Goal: Task Accomplishment & Management: Complete application form

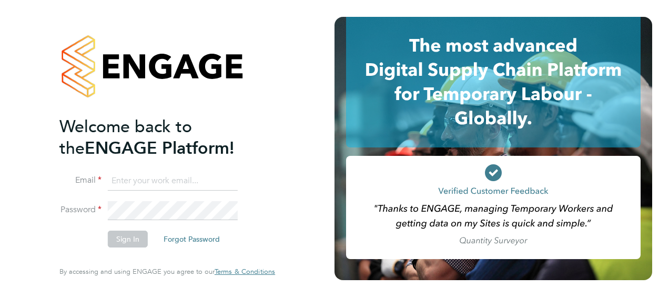
type input "[PERSON_NAME][EMAIL_ADDRESS][PERSON_NAME][DOMAIN_NAME]"
click at [116, 238] on button "Sign In" at bounding box center [128, 238] width 40 height 17
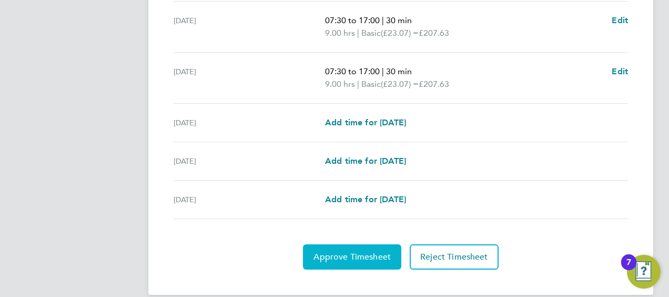
scroll to position [457, 0]
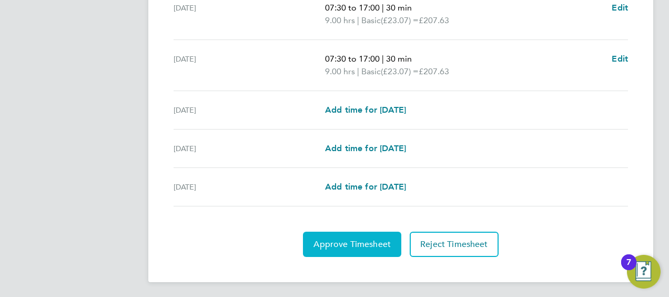
click at [337, 234] on button "Approve Timesheet" at bounding box center [352, 243] width 98 height 25
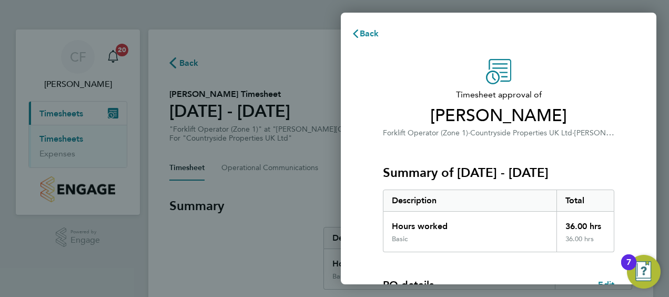
scroll to position [176, 0]
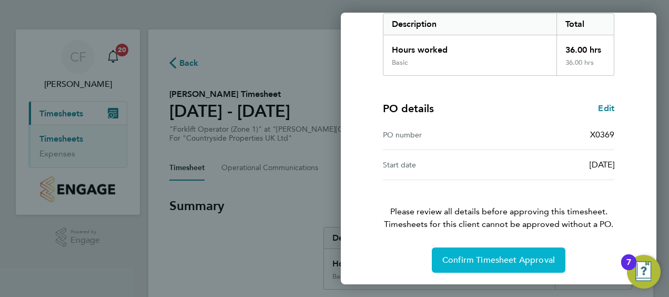
click at [491, 252] on button "Confirm Timesheet Approval" at bounding box center [499, 259] width 134 height 25
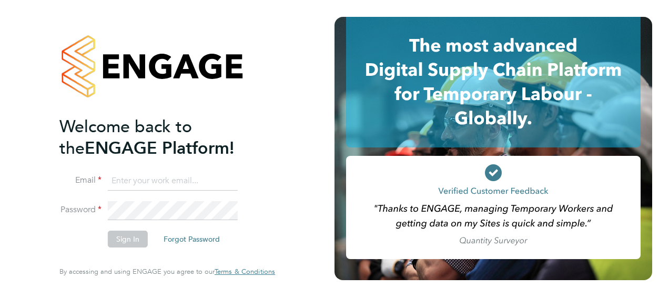
type input "[PERSON_NAME][EMAIL_ADDRESS][PERSON_NAME][DOMAIN_NAME]"
click at [135, 247] on button "Sign In" at bounding box center [128, 238] width 40 height 17
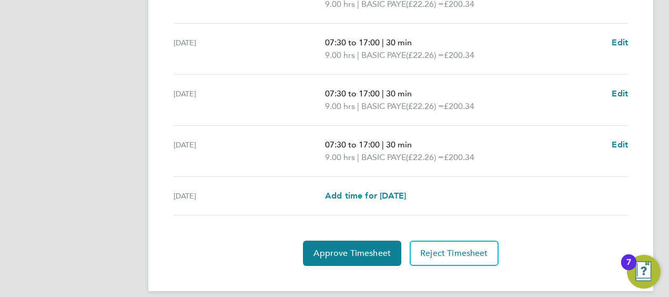
scroll to position [482, 0]
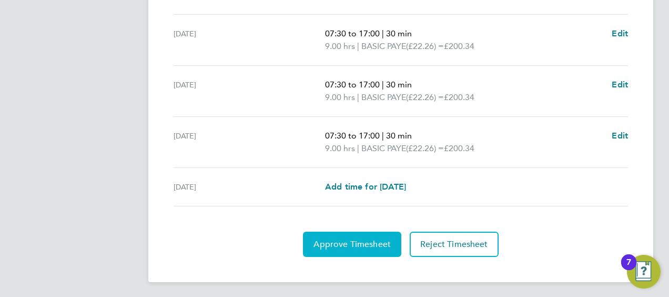
click at [344, 245] on span "Approve Timesheet" at bounding box center [351, 244] width 77 height 11
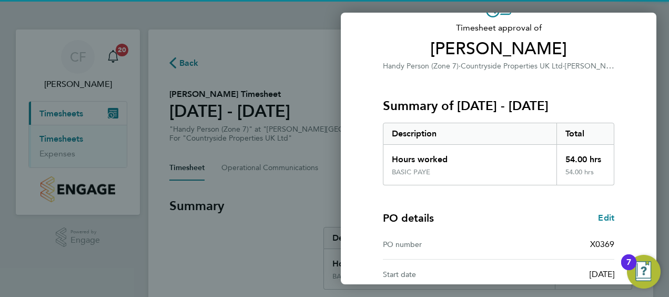
scroll to position [158, 0]
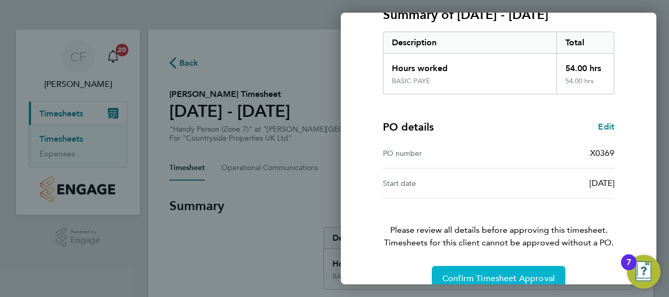
click at [473, 269] on button "Confirm Timesheet Approval" at bounding box center [499, 278] width 134 height 25
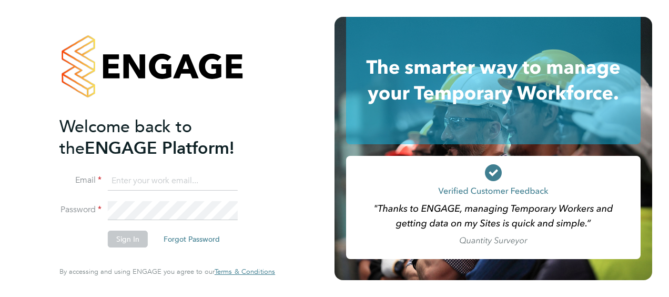
type input "[PERSON_NAME][EMAIL_ADDRESS][PERSON_NAME][DOMAIN_NAME]"
click at [128, 236] on button "Sign In" at bounding box center [128, 238] width 40 height 17
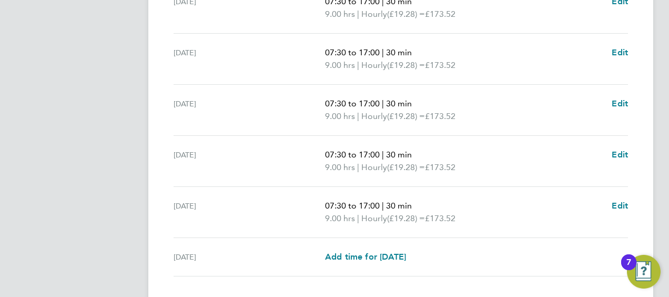
scroll to position [482, 0]
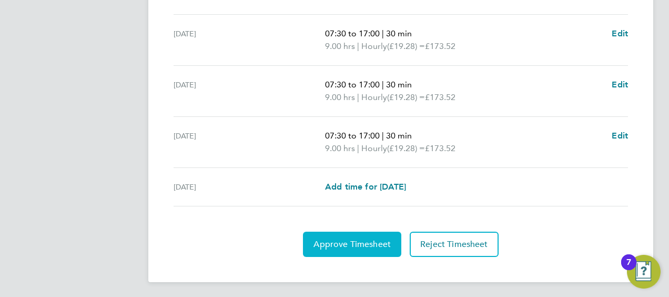
click at [354, 246] on span "Approve Timesheet" at bounding box center [351, 244] width 77 height 11
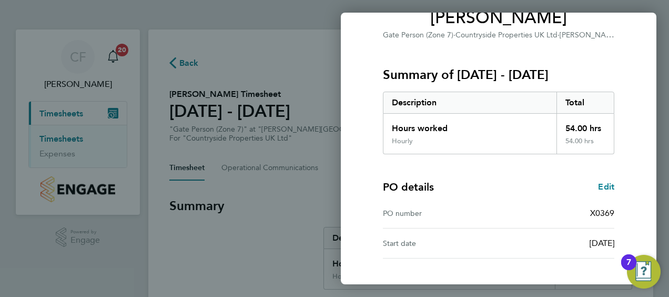
scroll to position [176, 0]
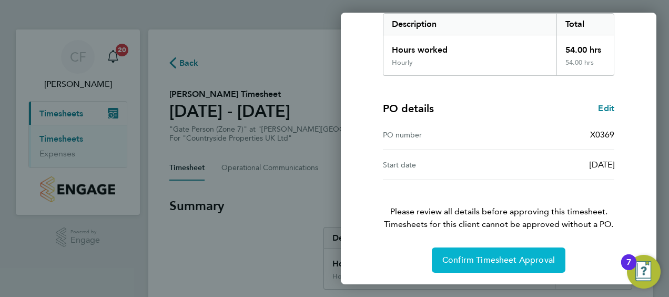
click at [472, 256] on span "Confirm Timesheet Approval" at bounding box center [498, 260] width 113 height 11
